Goal: Entertainment & Leisure: Consume media (video, audio)

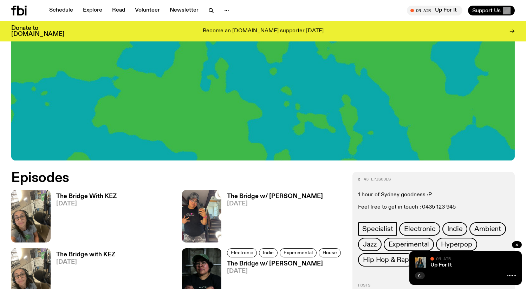
scroll to position [256, 0]
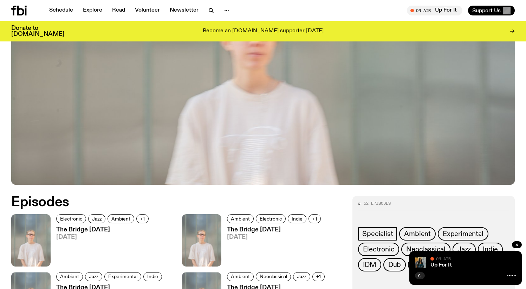
scroll to position [204, 0]
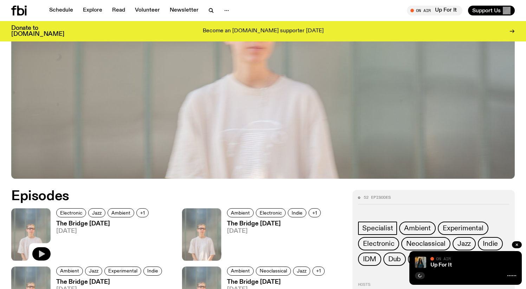
click at [41, 250] on icon "button" at bounding box center [41, 254] width 8 height 8
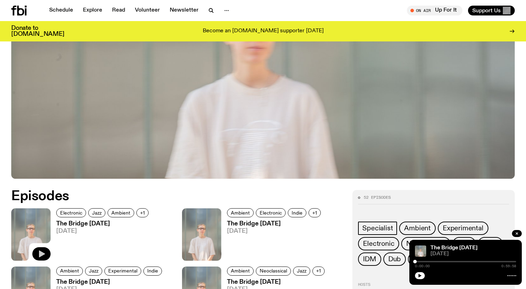
click at [38, 254] on icon "button" at bounding box center [41, 254] width 8 height 8
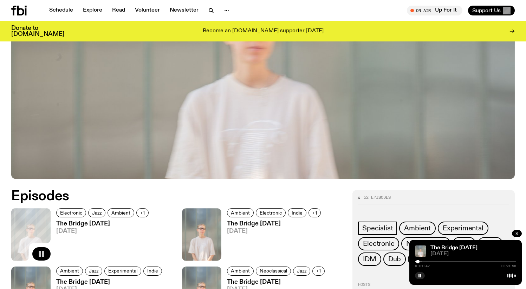
click at [43, 251] on icon "button" at bounding box center [41, 254] width 8 height 8
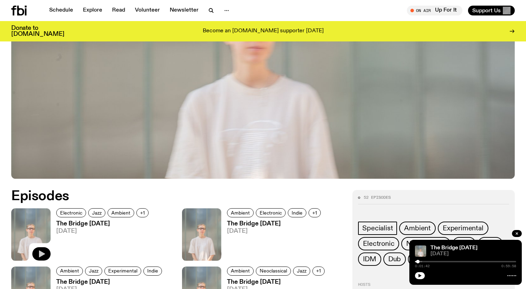
click at [44, 255] on icon "button" at bounding box center [42, 254] width 6 height 7
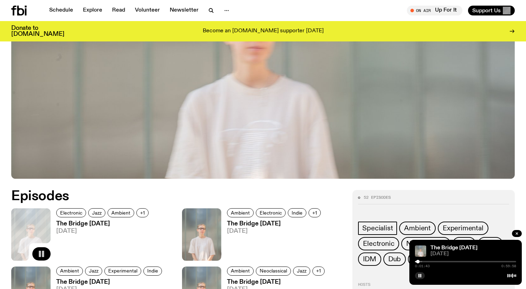
click at [420, 262] on div at bounding box center [418, 262] width 4 height 4
click at [421, 262] on div at bounding box center [421, 262] width 4 height 4
click at [422, 262] on div at bounding box center [421, 262] width 4 height 4
click at [423, 261] on div at bounding box center [465, 261] width 101 height 1
click at [425, 261] on div at bounding box center [465, 261] width 101 height 1
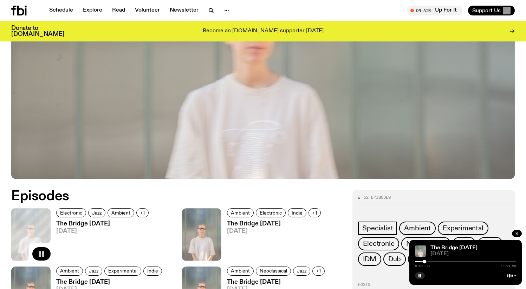
click at [427, 261] on div at bounding box center [465, 261] width 101 height 1
click at [429, 261] on div at bounding box center [465, 261] width 101 height 1
click at [97, 226] on h3 "The Bridge Tuesday" at bounding box center [103, 224] width 95 height 6
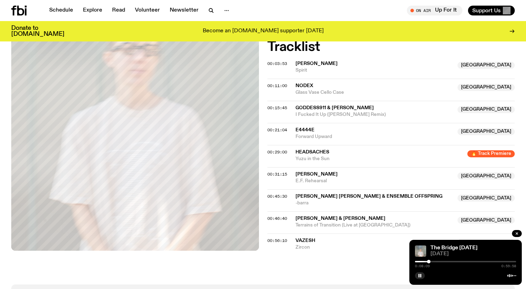
scroll to position [269, 0]
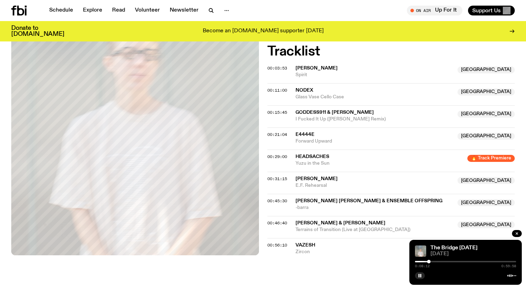
click at [458, 263] on div "0:08:12 0:59:58" at bounding box center [465, 264] width 101 height 8
click at [458, 262] on div at bounding box center [465, 261] width 101 height 1
click at [461, 262] on div at bounding box center [465, 261] width 101 height 1
click at [460, 262] on div at bounding box center [460, 262] width 4 height 4
click at [421, 277] on rect "button" at bounding box center [421, 276] width 1 height 4
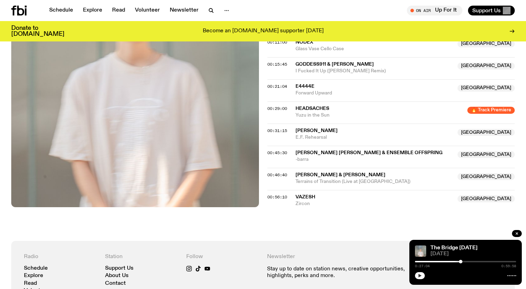
scroll to position [331, 0]
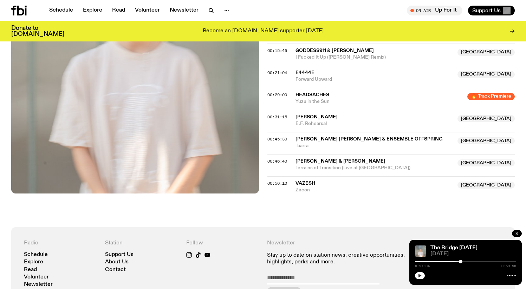
click at [373, 207] on div "Aired on 12.08.25 , 8:00pm Specialist Electronic Jazz Ambient Experimental Prem…" at bounding box center [263, 16] width 526 height 423
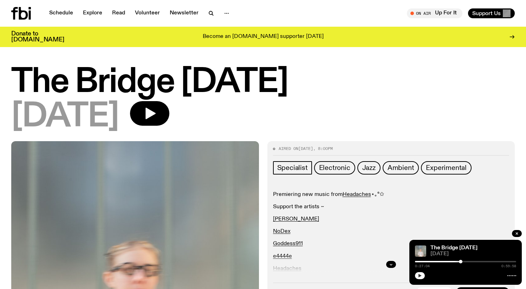
click at [365, 101] on div "The Bridge Tuesday 12.08.25" at bounding box center [263, 100] width 504 height 66
drag, startPoint x: 334, startPoint y: 89, endPoint x: 9, endPoint y: 66, distance: 326.0
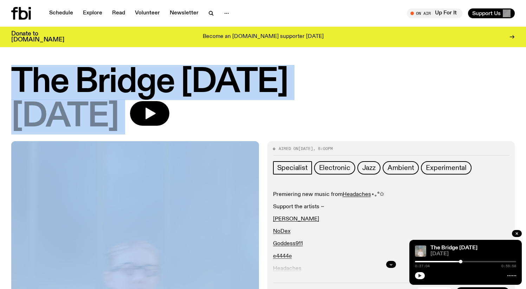
drag, startPoint x: 9, startPoint y: 66, endPoint x: 321, endPoint y: 112, distance: 315.9
click at [321, 112] on div "12.08.25" at bounding box center [263, 117] width 504 height 32
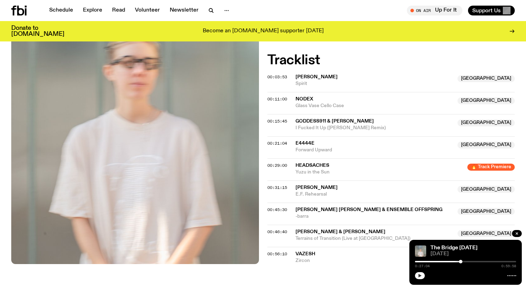
scroll to position [258, 0]
